Goal: Information Seeking & Learning: Learn about a topic

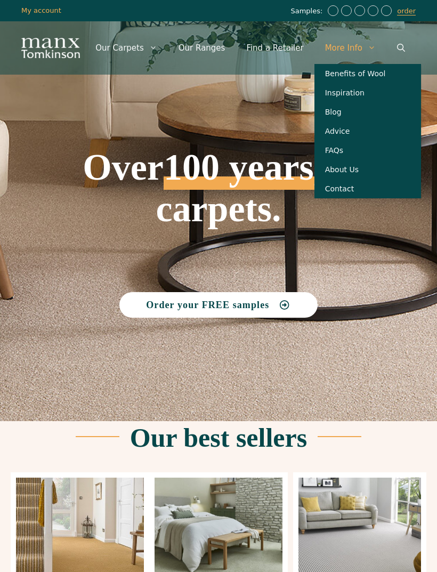
click at [364, 316] on div "Order your FREE samples" at bounding box center [219, 305] width 320 height 26
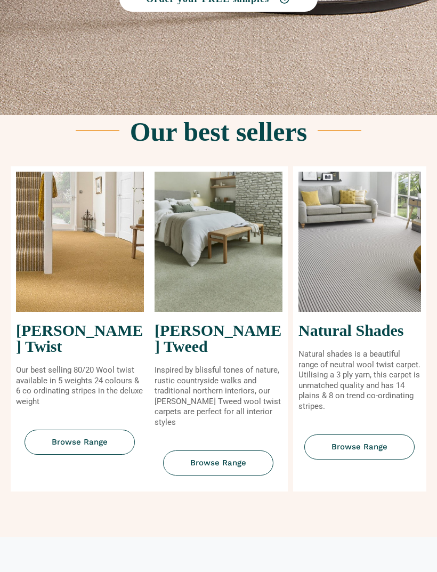
scroll to position [295, 0]
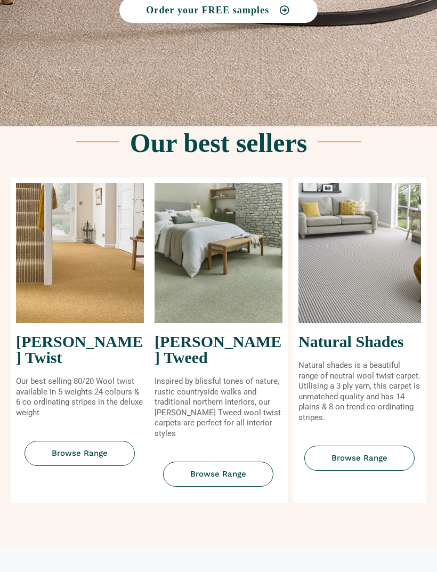
click at [379, 301] on img at bounding box center [359, 253] width 123 height 140
click at [378, 449] on link "Browse Range" at bounding box center [359, 457] width 110 height 25
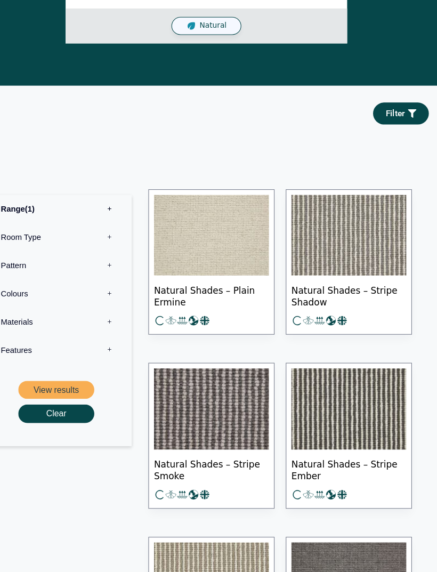
scroll to position [489, 0]
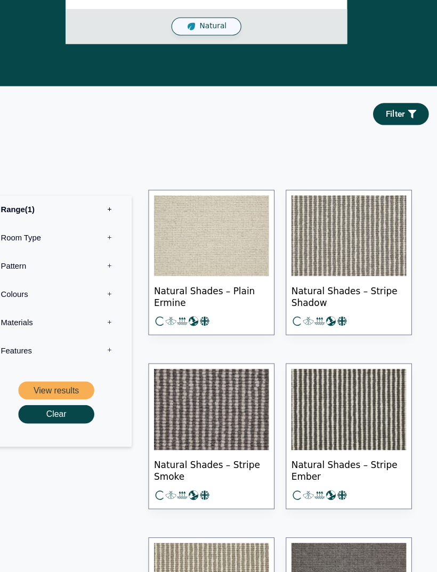
click at [20, 212] on label "Room Type 0" at bounding box center [76, 225] width 126 height 27
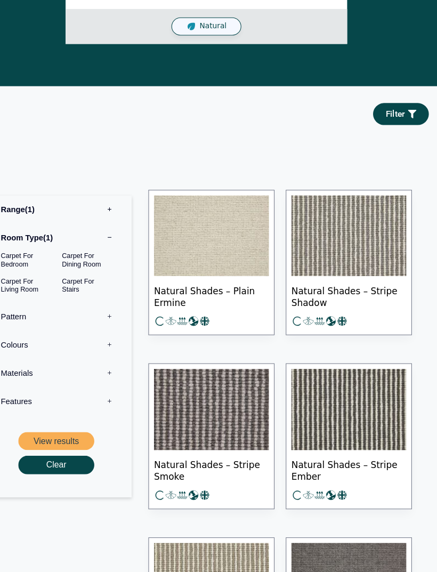
click at [52, 409] on button "View results" at bounding box center [76, 418] width 72 height 18
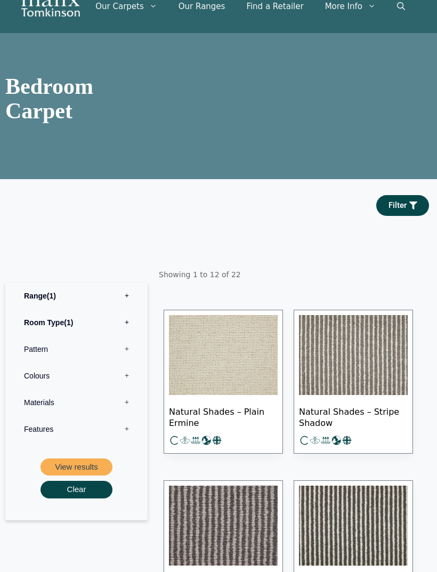
scroll to position [69, 0]
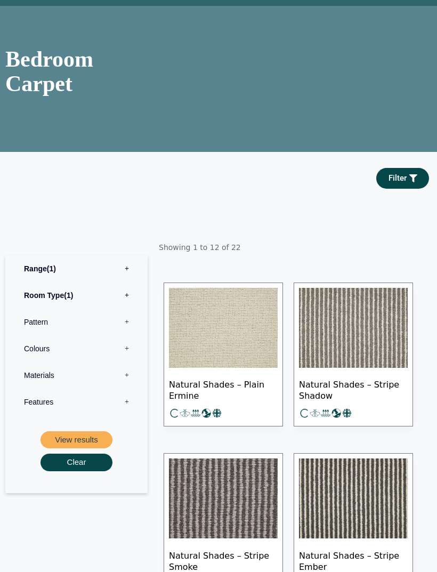
click at [205, 357] on img at bounding box center [223, 328] width 109 height 80
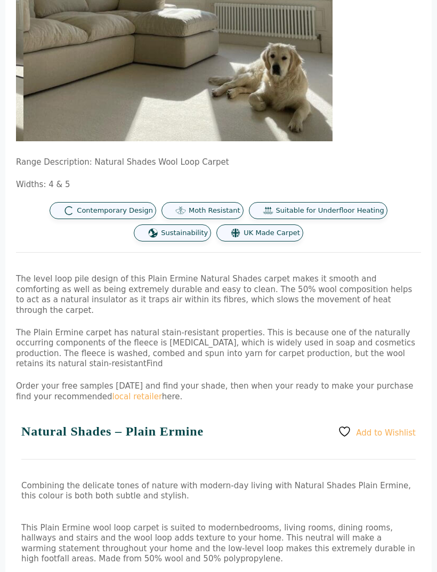
scroll to position [377, 0]
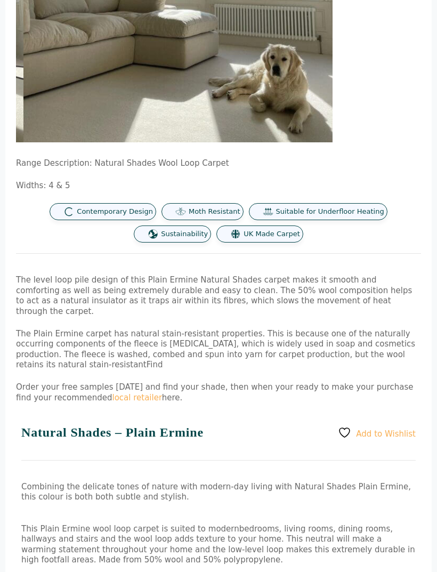
click at [151, 439] on div "Add to Wishlist Natural Shades – Plain Ermine Combining the delicate tones of n…" at bounding box center [218, 576] width 426 height 301
copy h1 "Natural Shades – Plain Ermine"
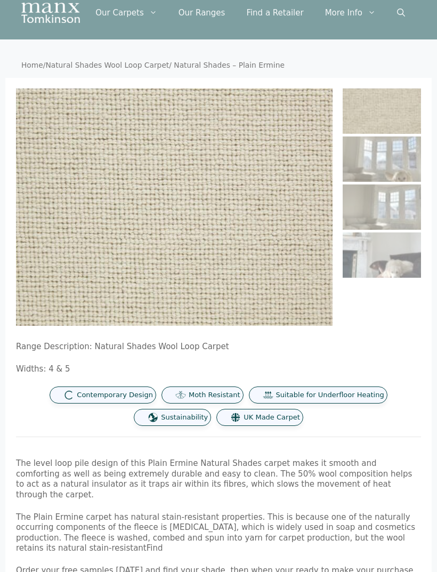
scroll to position [0, 0]
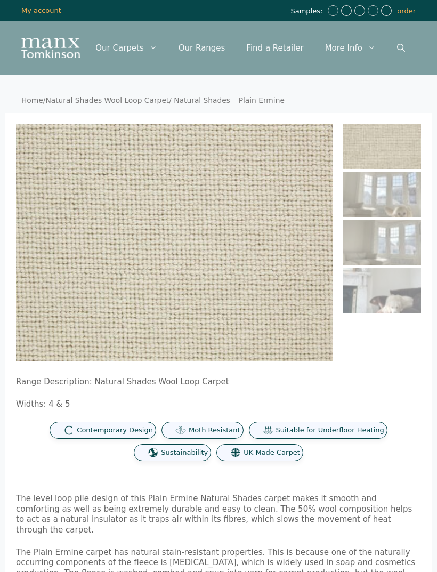
click at [216, 53] on link "Our Ranges" at bounding box center [202, 48] width 68 height 32
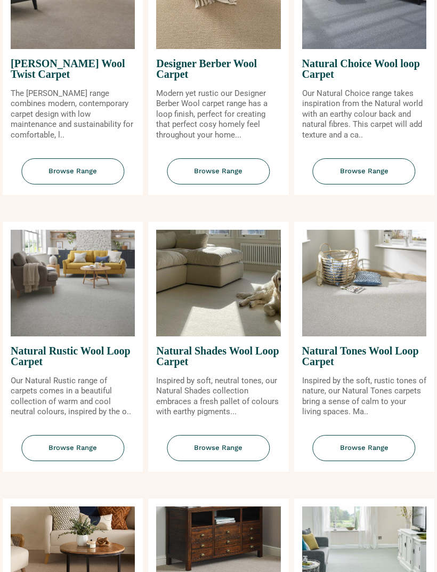
scroll to position [871, 0]
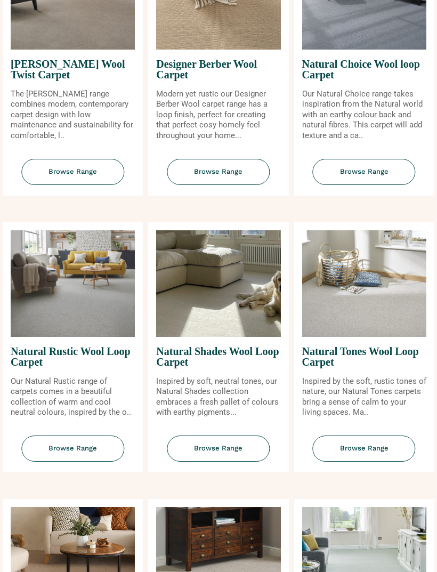
click at [102, 461] on span "Browse Range" at bounding box center [72, 448] width 103 height 26
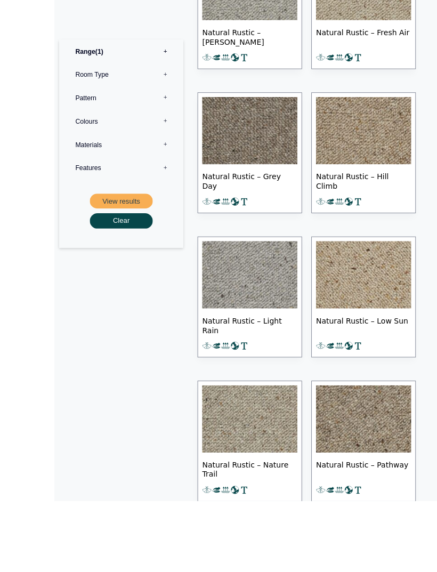
scroll to position [801, 0]
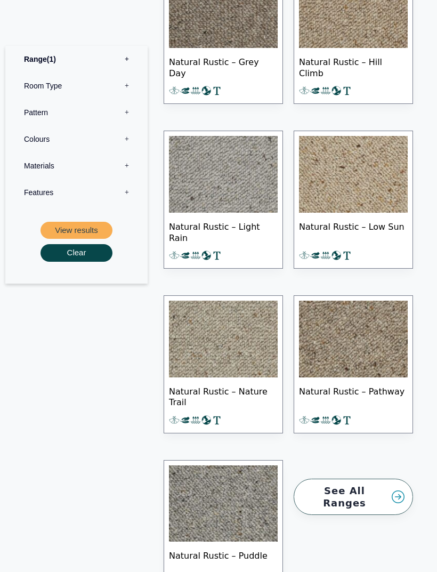
click at [240, 354] on img at bounding box center [223, 339] width 109 height 77
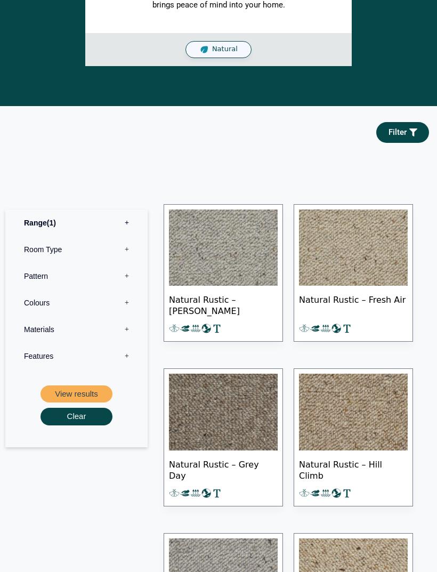
scroll to position [402, 0]
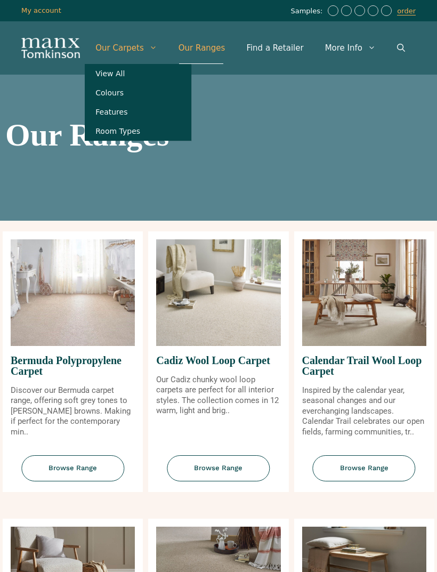
click at [242, 436] on div "Cadiz Wool Loop Carpet Our Cadiz chunky wool loop carpets are perfect for all i…" at bounding box center [218, 361] width 140 height 261
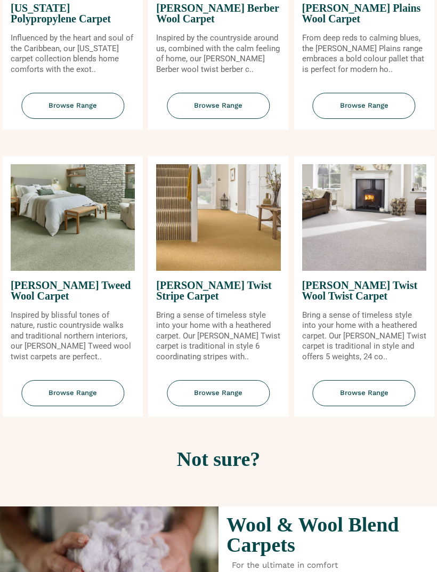
scroll to position [1492, 0]
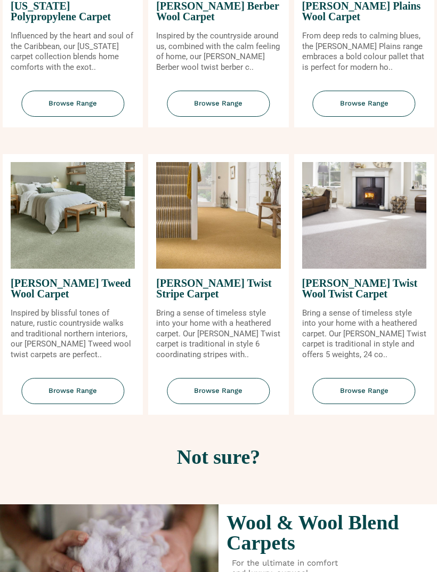
click at [69, 392] on span "Browse Range" at bounding box center [72, 391] width 103 height 26
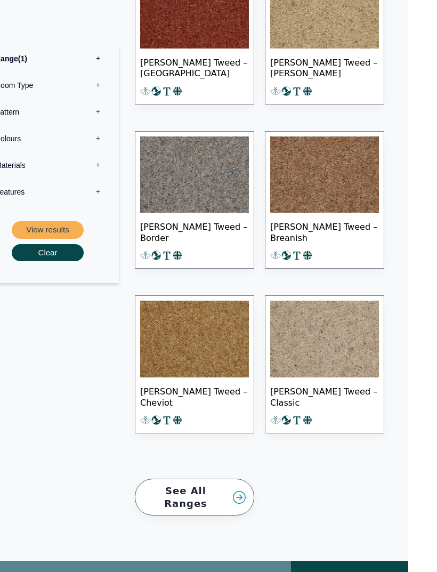
scroll to position [1541, 0]
